Goal: Task Accomplishment & Management: Complete application form

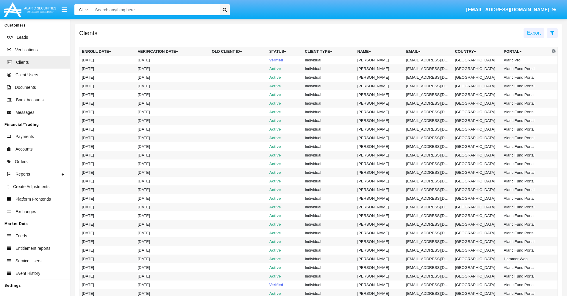
click at [552, 32] on icon at bounding box center [552, 32] width 4 height 5
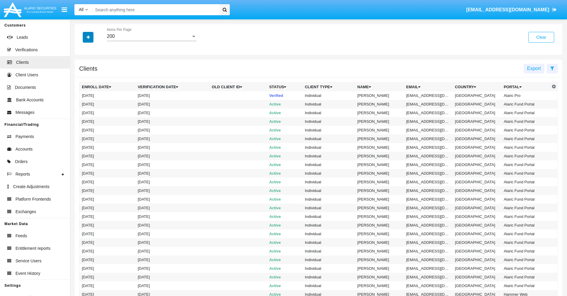
click at [88, 37] on icon "button" at bounding box center [88, 37] width 3 height 4
click at [93, 101] on span "Email" at bounding box center [93, 101] width 12 height 7
click at [82, 104] on input "Email" at bounding box center [82, 104] width 0 height 0
checkbox input "true"
click at [88, 37] on icon "button" at bounding box center [88, 37] width 3 height 4
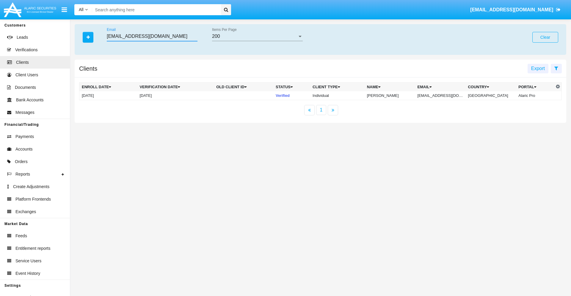
type input "[EMAIL_ADDRESS][DOMAIN_NAME]"
click at [445, 95] on td "[EMAIL_ADDRESS][DOMAIN_NAME]" at bounding box center [440, 95] width 51 height 9
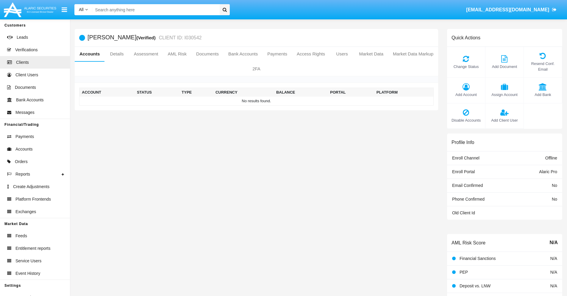
click at [466, 94] on span "Add Account" at bounding box center [466, 95] width 32 height 6
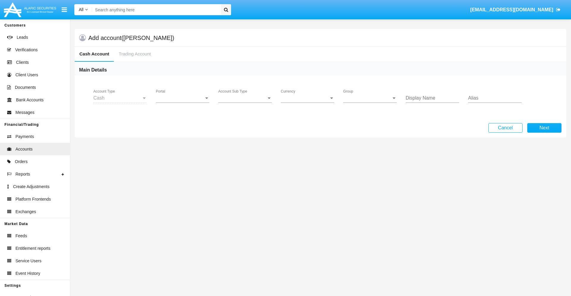
click at [183, 98] on span "Portal" at bounding box center [180, 97] width 48 height 5
click at [183, 102] on span "Alaric Pro" at bounding box center [183, 102] width 55 height 14
click at [245, 98] on span "Account Sub Type" at bounding box center [242, 97] width 48 height 5
click at [245, 102] on span "Trading Cash" at bounding box center [245, 102] width 54 height 14
click at [370, 98] on span "Group" at bounding box center [367, 97] width 48 height 5
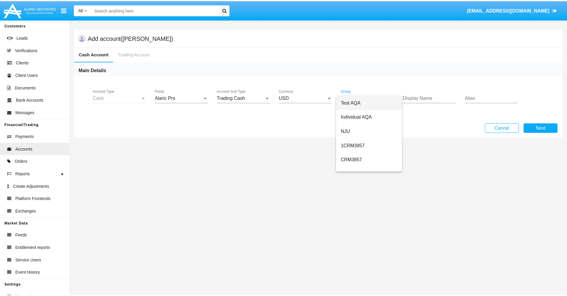
scroll to position [267, 0]
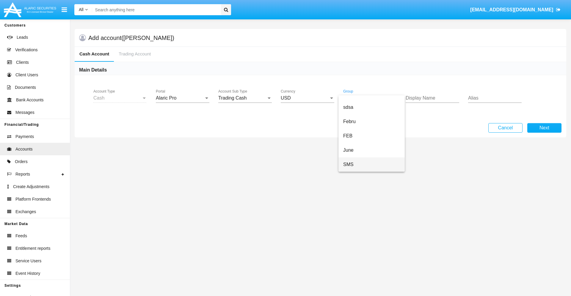
click at [372, 164] on span "SMS" at bounding box center [371, 164] width 57 height 14
type input "mint green"
type input "maroon"
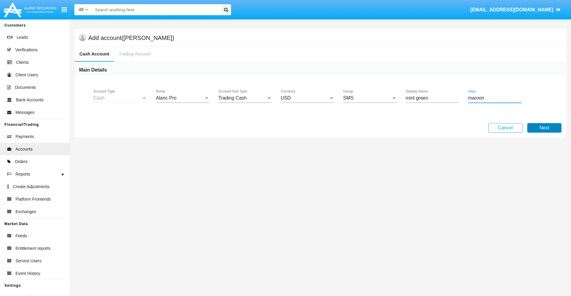
click at [545, 128] on button "Next" at bounding box center [545, 128] width 34 height 10
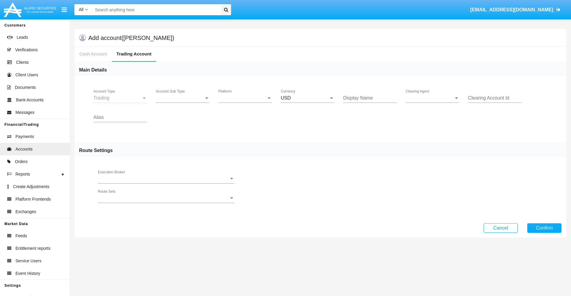
click at [183, 98] on span "Account Sub Type" at bounding box center [180, 97] width 48 height 5
click at [183, 102] on span "Trading" at bounding box center [183, 102] width 54 height 14
click at [245, 98] on span "Platform" at bounding box center [242, 97] width 48 height 5
click at [245, 102] on span "Hammer Lite" at bounding box center [240, 102] width 44 height 14
click at [433, 98] on span "Clearing Agent" at bounding box center [430, 97] width 48 height 5
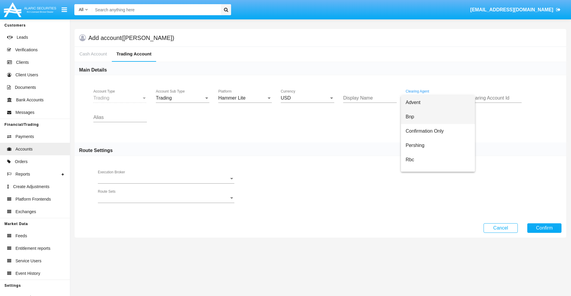
click at [438, 117] on span "Bnp" at bounding box center [438, 117] width 65 height 14
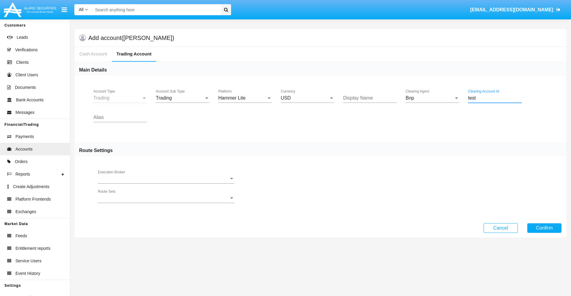
type input "test"
type input "gold"
type input "salmon"
click at [545, 227] on button "Confirm" at bounding box center [545, 228] width 34 height 10
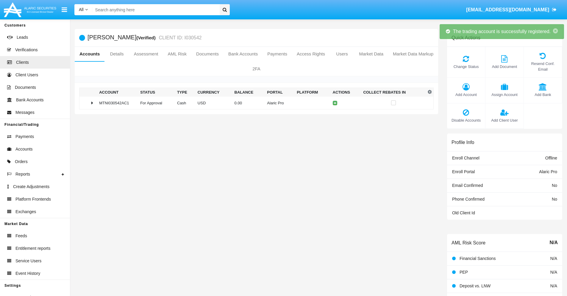
click at [254, 103] on td "0.00" at bounding box center [248, 102] width 33 height 13
click at [335, 103] on icon at bounding box center [336, 102] width 3 height 3
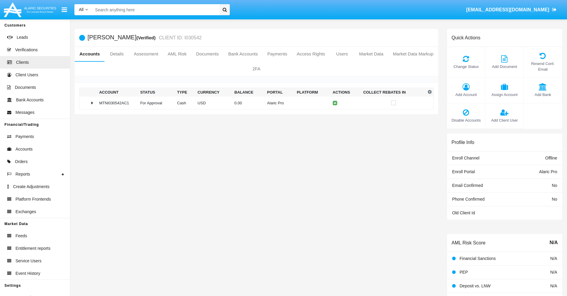
click at [254, 103] on td "0.00" at bounding box center [248, 102] width 33 height 13
click at [335, 115] on icon at bounding box center [336, 115] width 3 height 3
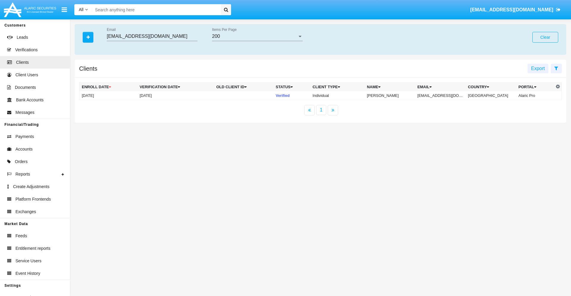
click at [546, 37] on button "Clear" at bounding box center [546, 37] width 26 height 11
click at [88, 37] on icon "button" at bounding box center [88, 37] width 3 height 4
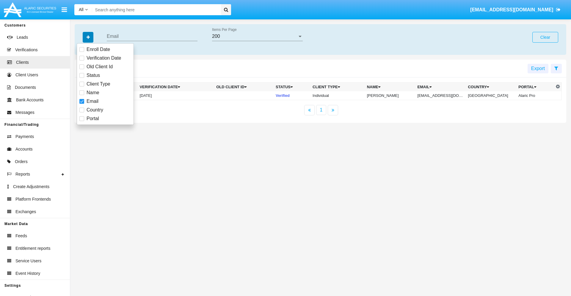
click at [88, 37] on icon "button" at bounding box center [88, 37] width 3 height 4
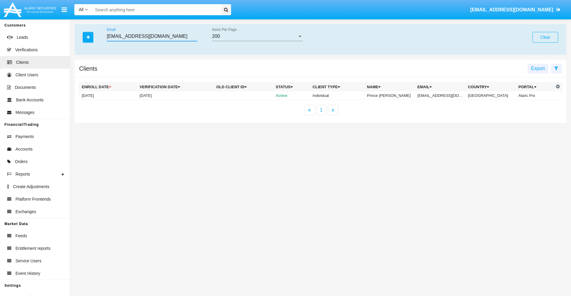
type input "bi3wqmt@9aicoyrd.ph"
click at [444, 95] on td "bi3wqmt@9aicoyrd.ph" at bounding box center [440, 95] width 51 height 9
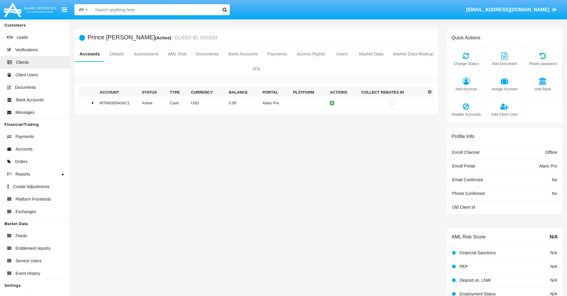
click at [466, 89] on span "Add Account" at bounding box center [466, 89] width 32 height 6
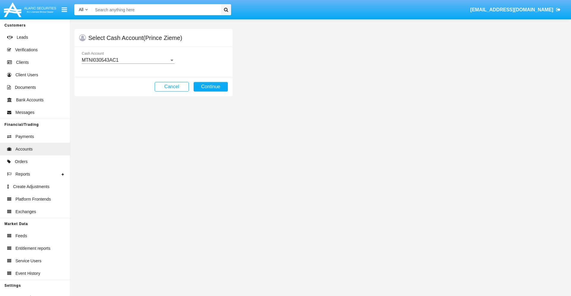
click at [128, 60] on div "MTNI030543AC1" at bounding box center [125, 59] width 87 height 5
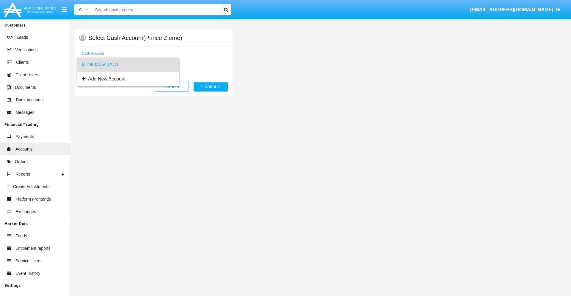
click at [128, 65] on span "MTNI030543AC1" at bounding box center [128, 64] width 93 height 14
click at [211, 87] on button "Continue" at bounding box center [211, 87] width 34 height 10
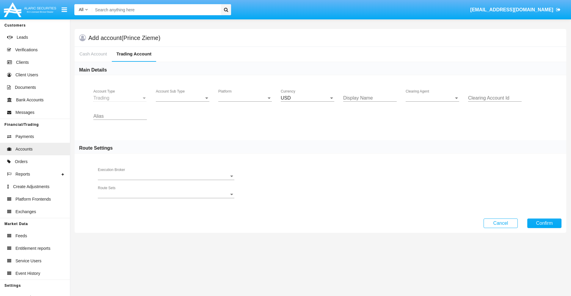
click at [183, 98] on span "Account Sub Type" at bounding box center [180, 97] width 48 height 5
click at [183, 102] on span "Trading" at bounding box center [183, 102] width 54 height 14
click at [245, 98] on span "Platform" at bounding box center [242, 97] width 48 height 5
click at [245, 102] on span "Hammer Lite" at bounding box center [245, 102] width 54 height 14
click at [433, 98] on span "Clearing Agent" at bounding box center [430, 97] width 48 height 5
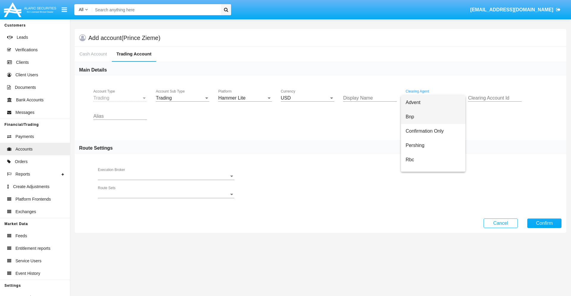
click at [438, 117] on span "Bnp" at bounding box center [433, 117] width 55 height 14
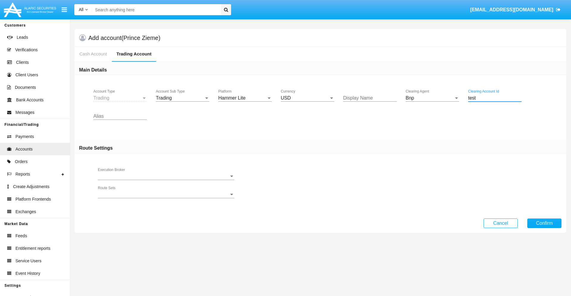
type input "test"
type input "blue"
type input "mint green"
click at [545, 223] on button "Confirm" at bounding box center [545, 223] width 34 height 10
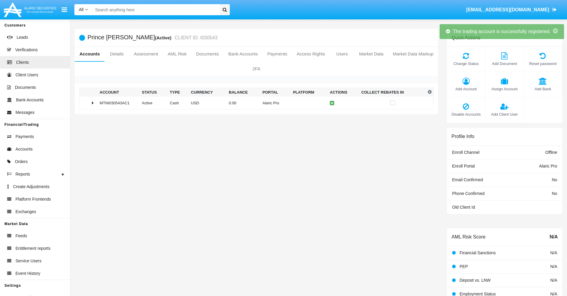
click at [254, 103] on td "0.00" at bounding box center [243, 102] width 34 height 13
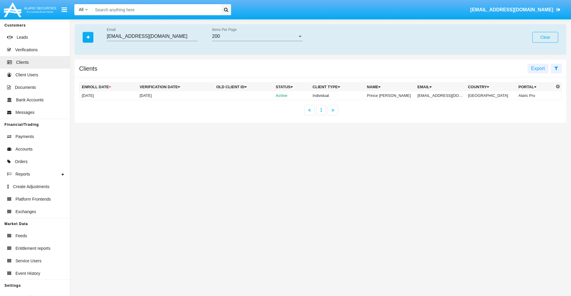
click at [546, 37] on button "Clear" at bounding box center [546, 37] width 26 height 11
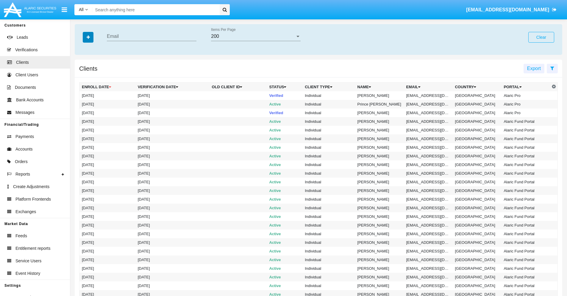
click at [88, 37] on icon "button" at bounding box center [88, 37] width 3 height 4
type input "w6xm7@w-1.vn"
click at [430, 95] on td "w6xm7@w-1.vn" at bounding box center [428, 95] width 49 height 9
